Goal: Task Accomplishment & Management: Complete application form

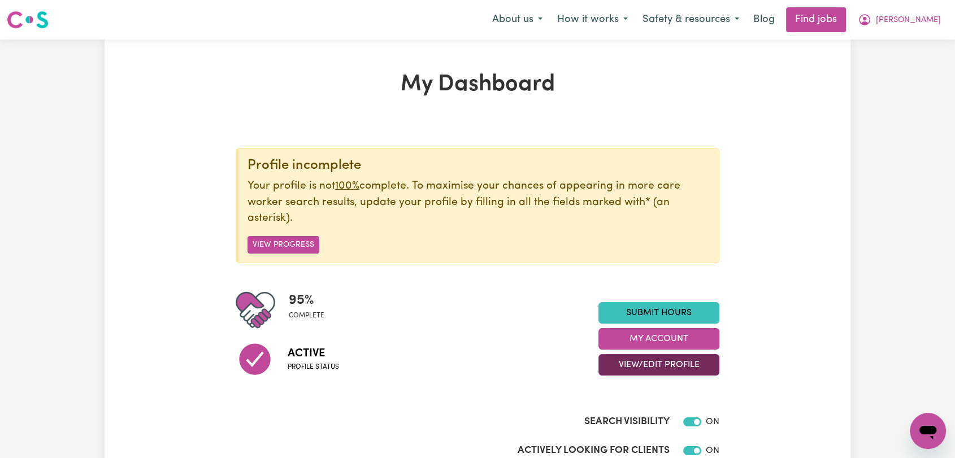
click at [653, 367] on button "View/Edit Profile" at bounding box center [658, 364] width 121 height 21
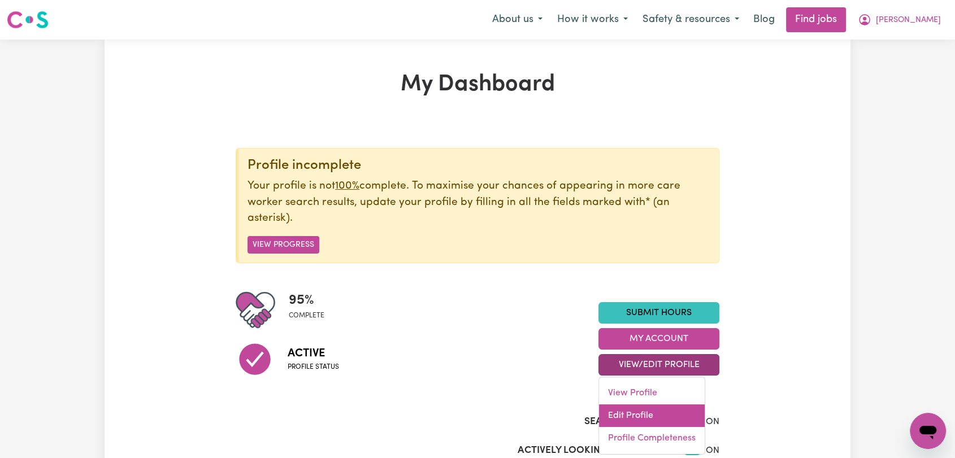
click at [646, 419] on link "Edit Profile" at bounding box center [652, 416] width 106 height 23
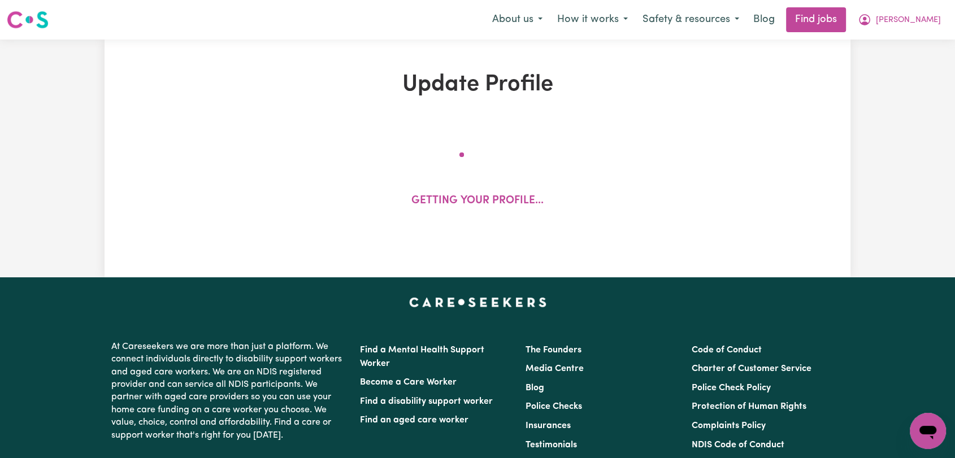
select select "female"
select select "Australian Citizen"
select select "Studying a healthcare related degree or qualification"
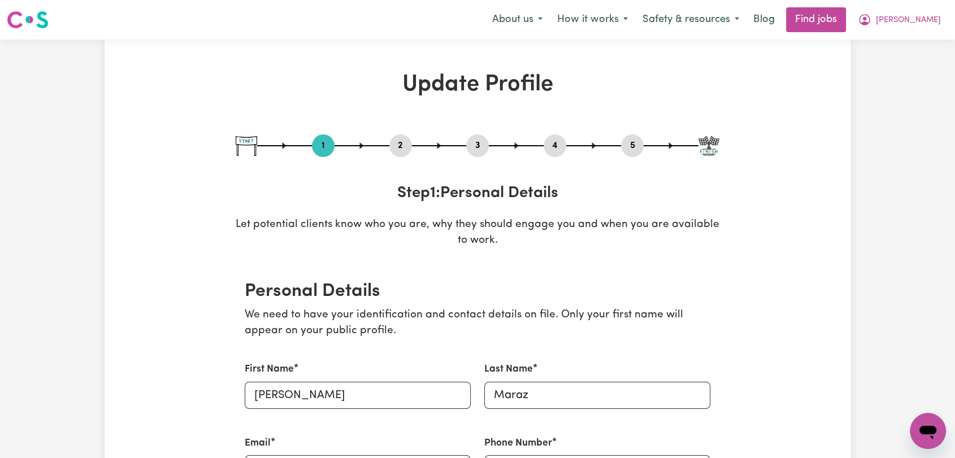
click at [470, 146] on button "3" at bounding box center [477, 145] width 23 height 15
select select "2020"
select select "2023"
select select "2003"
select select "2014"
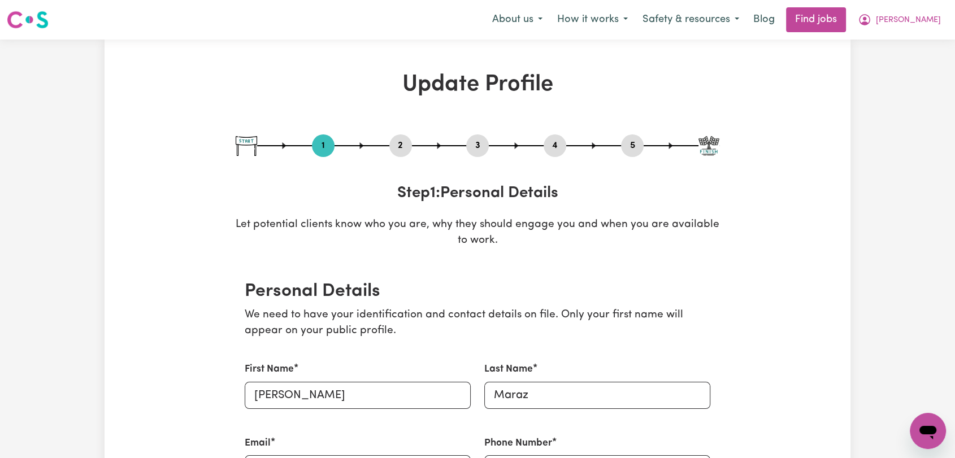
select select "Certificate III (Individual Support)"
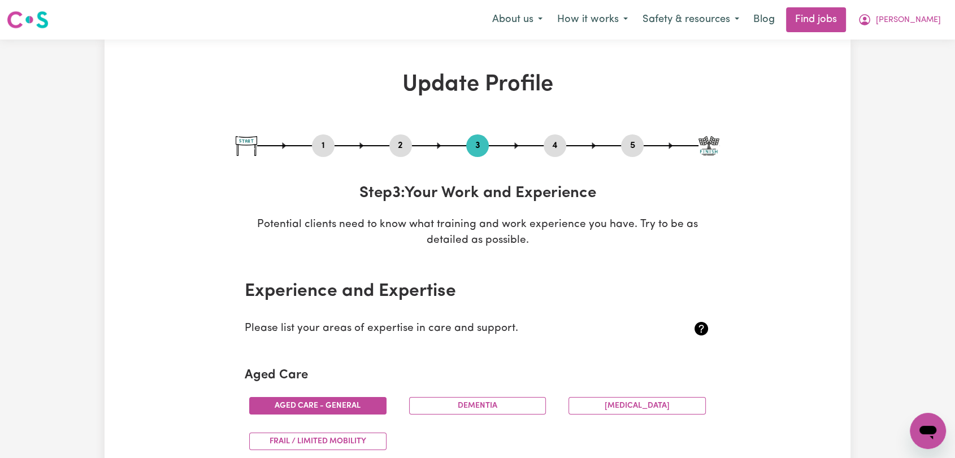
click at [549, 145] on button "4" at bounding box center [555, 145] width 23 height 15
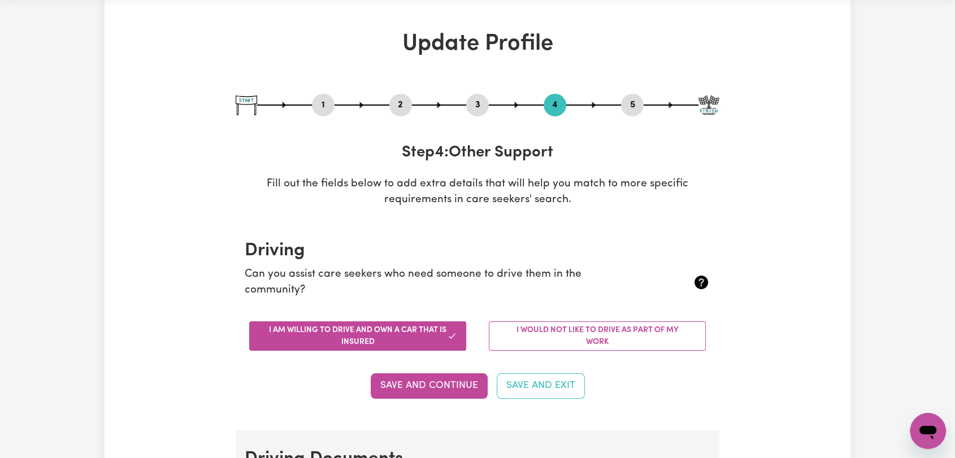
scroll to position [63, 0]
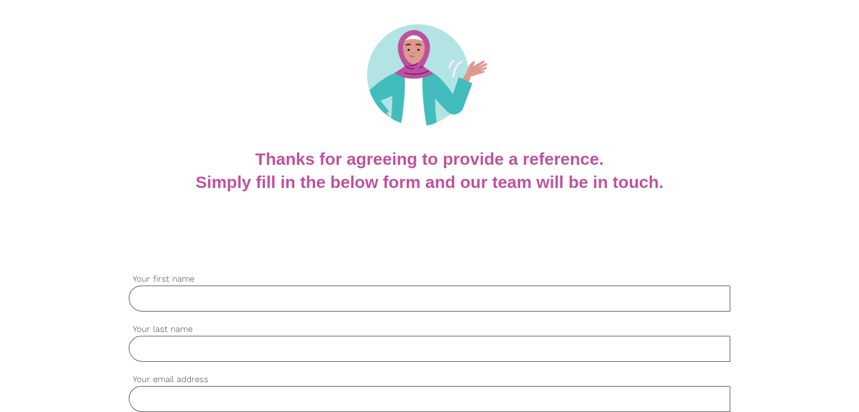
scroll to position [226, 0]
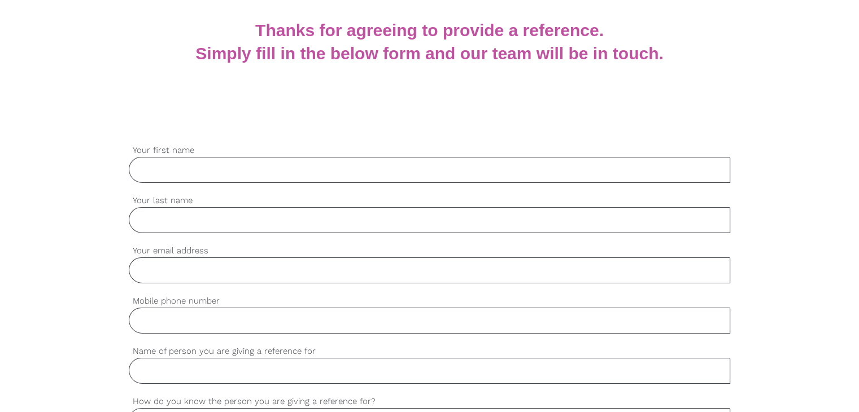
click at [192, 276] on input "Your email address" at bounding box center [430, 271] width 602 height 26
paste input "[EMAIL_ADDRESS][PERSON_NAME][DOMAIN_NAME]"
type input "[EMAIL_ADDRESS][PERSON_NAME][DOMAIN_NAME]"
click at [192, 175] on input "Your first name" at bounding box center [430, 170] width 602 height 26
paste input "[PERSON_NAME]"
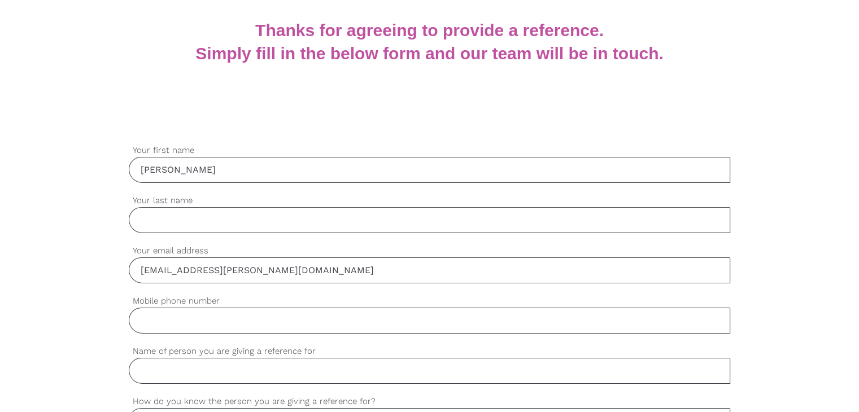
click at [173, 173] on input "[PERSON_NAME]" at bounding box center [430, 170] width 602 height 26
type input "Minh"
click at [175, 224] on input "Your last name" at bounding box center [430, 220] width 602 height 26
paste input "[PERSON_NAME]"
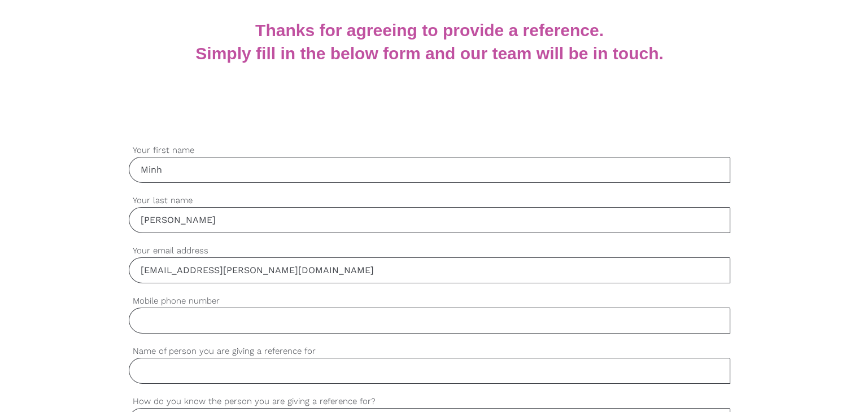
type input "[PERSON_NAME]"
click at [199, 324] on input "Mobile phone number" at bounding box center [430, 321] width 602 height 26
paste input "0408 354 885"
type input "0408 354 885"
